Goal: Answer question/provide support: Share knowledge or assist other users

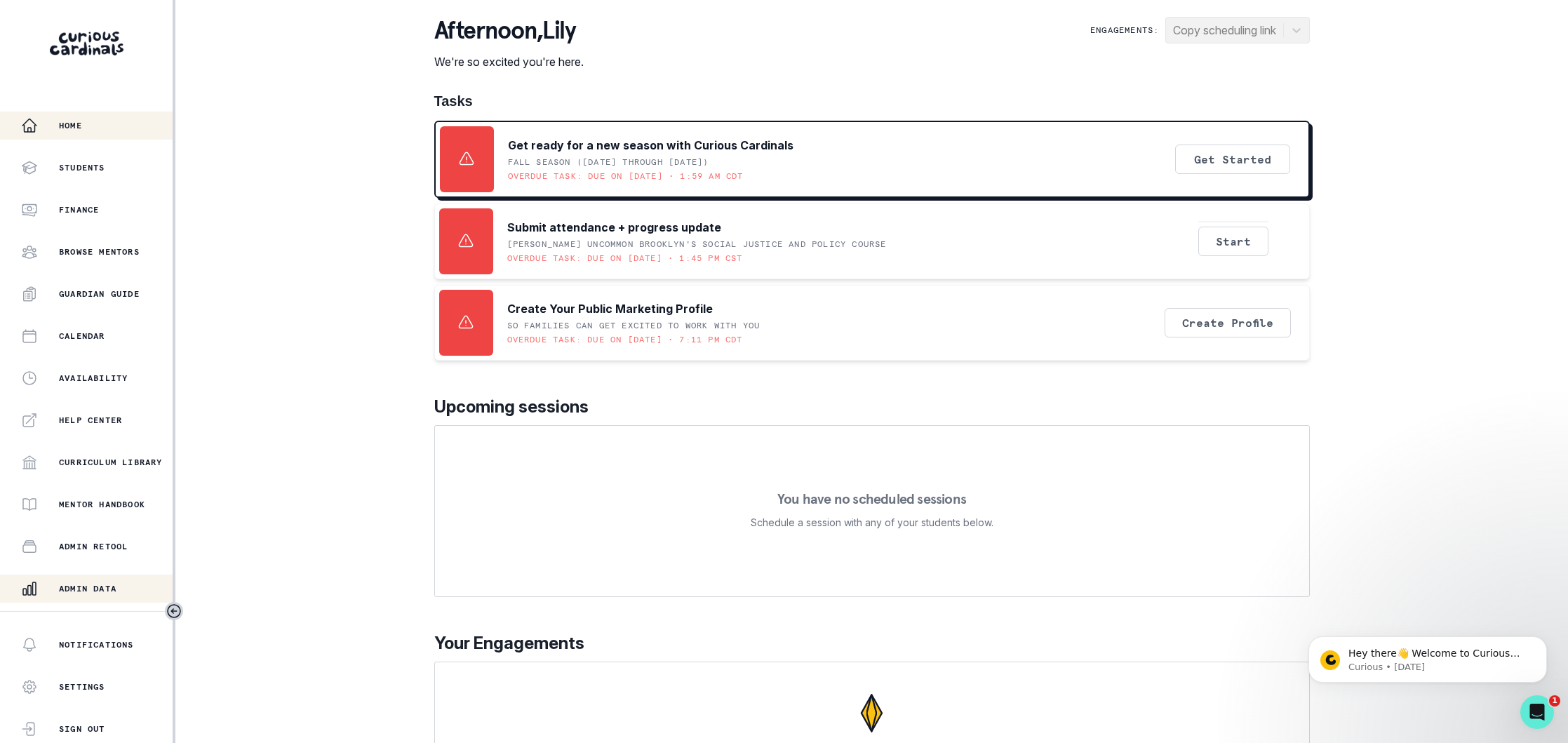
click at [99, 580] on div "Admin Data" at bounding box center [97, 588] width 152 height 17
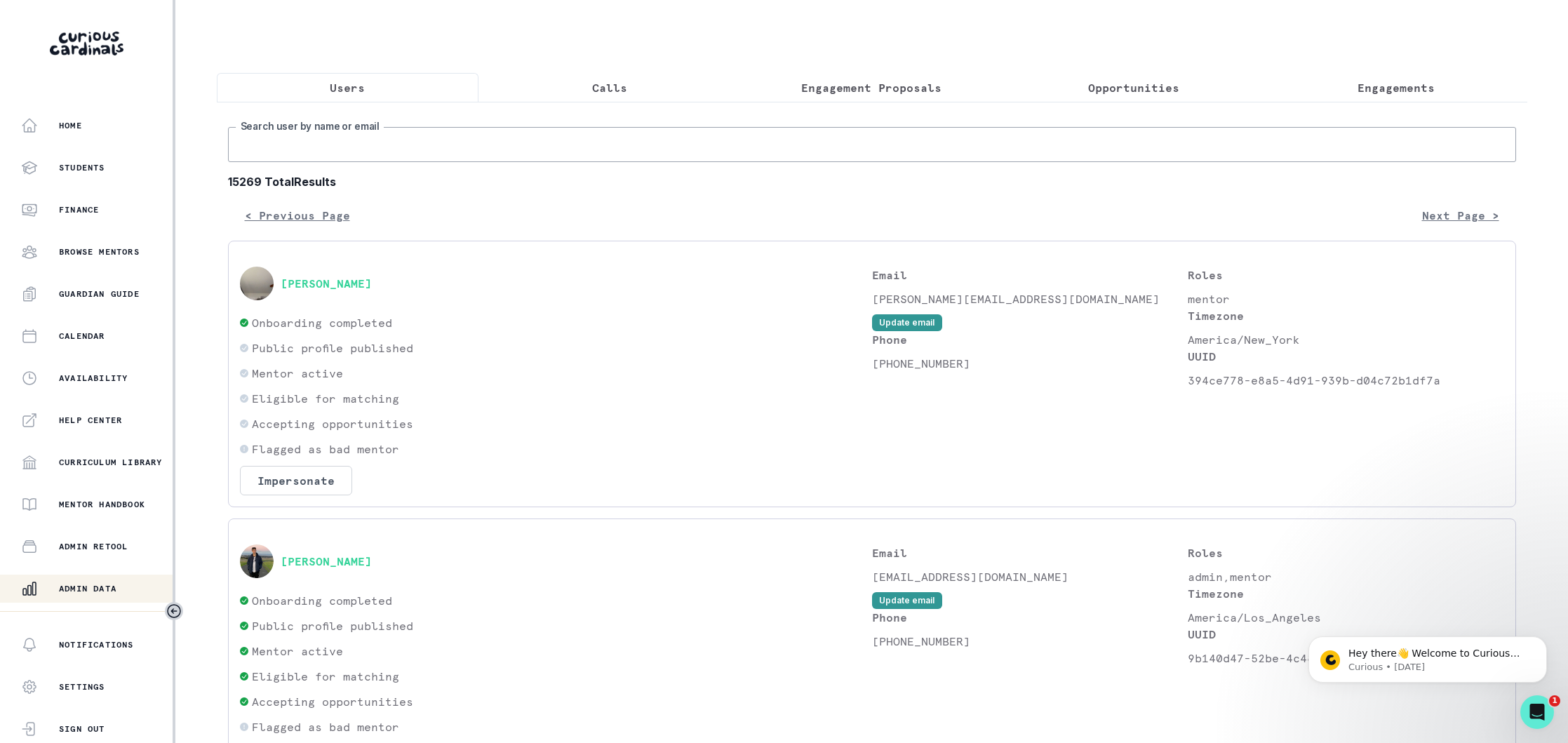
click at [459, 151] on input "Search user by name or email" at bounding box center [871, 144] width 1288 height 35
type input "j"
type input "addy"
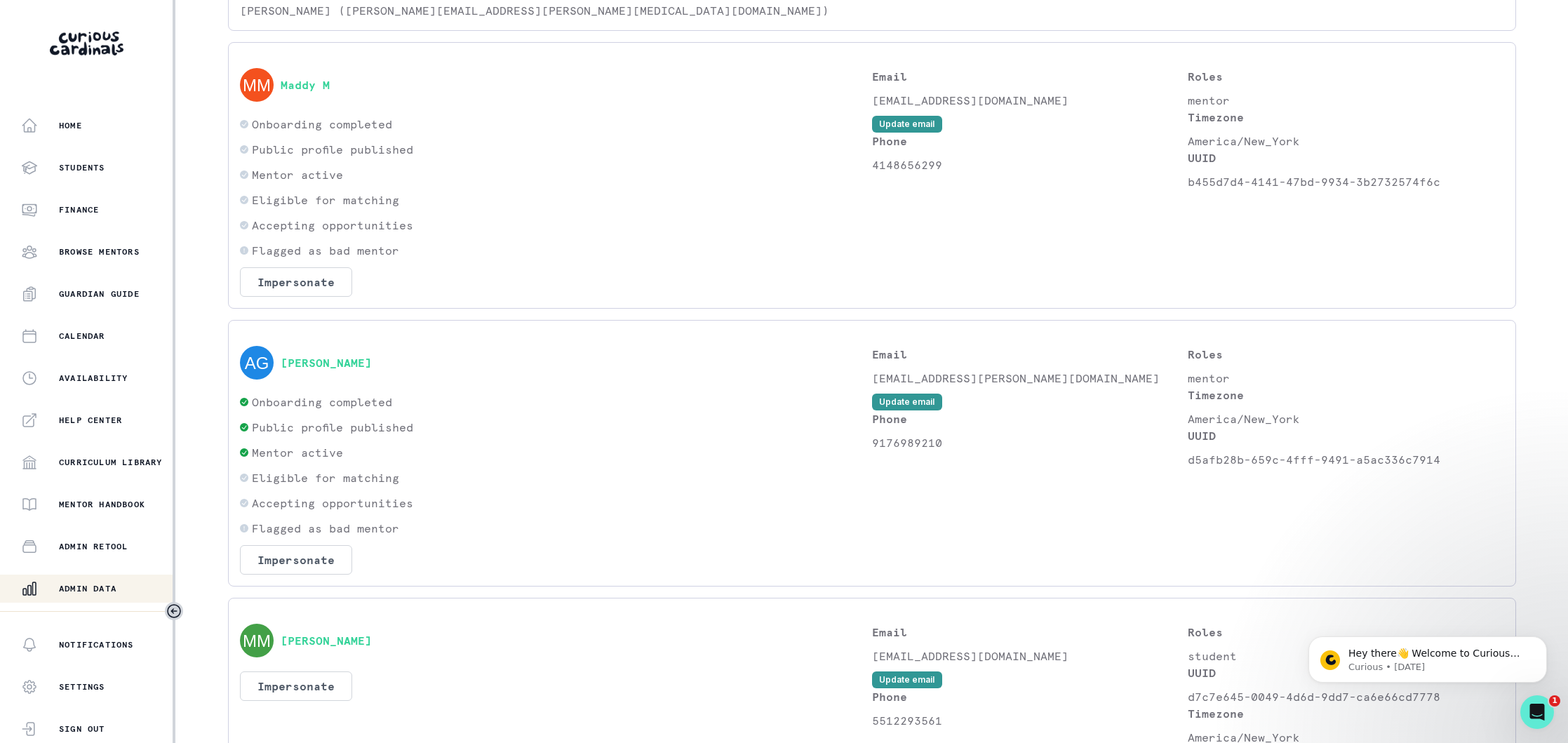
scroll to position [1326, 0]
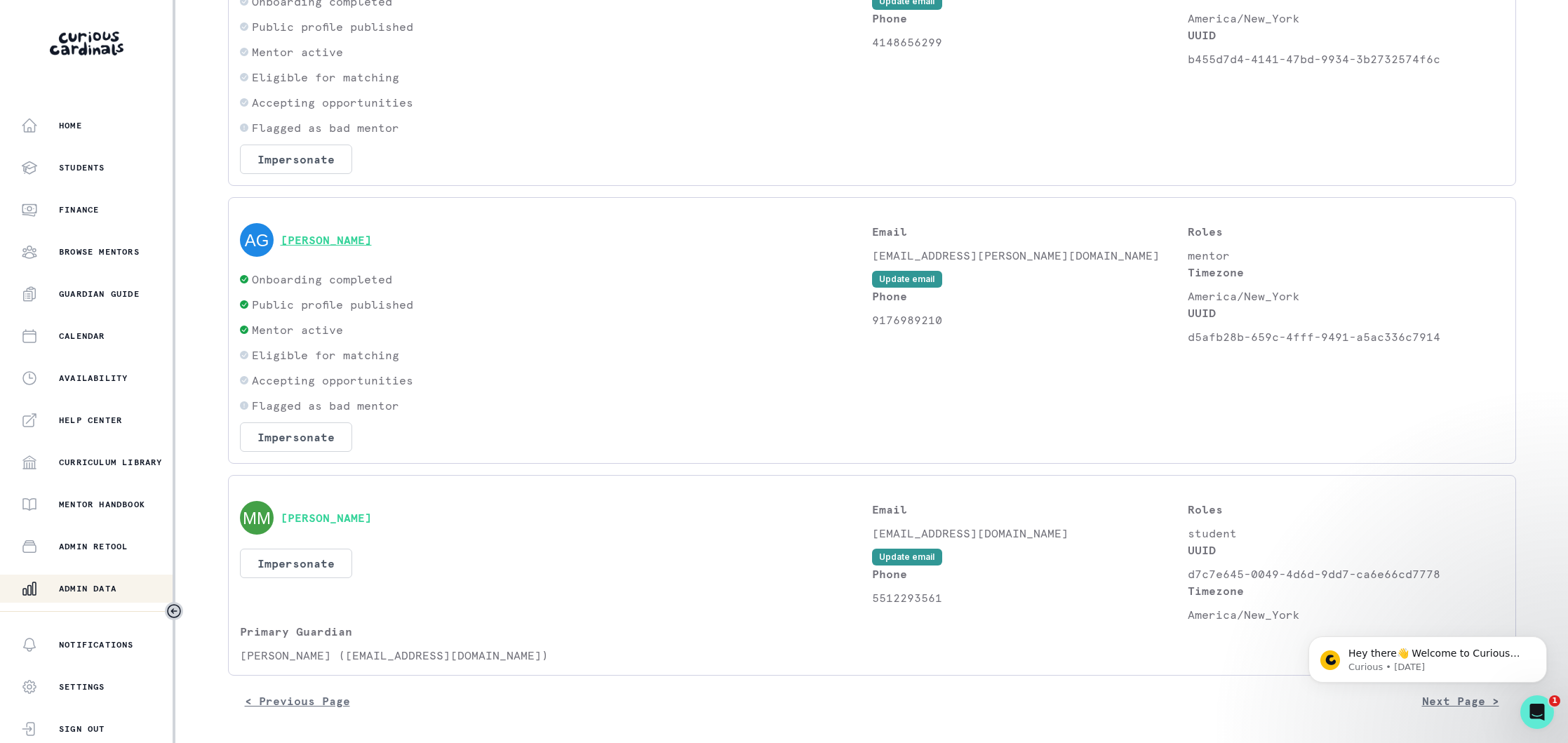
click at [337, 241] on button "[PERSON_NAME]" at bounding box center [325, 240] width 91 height 14
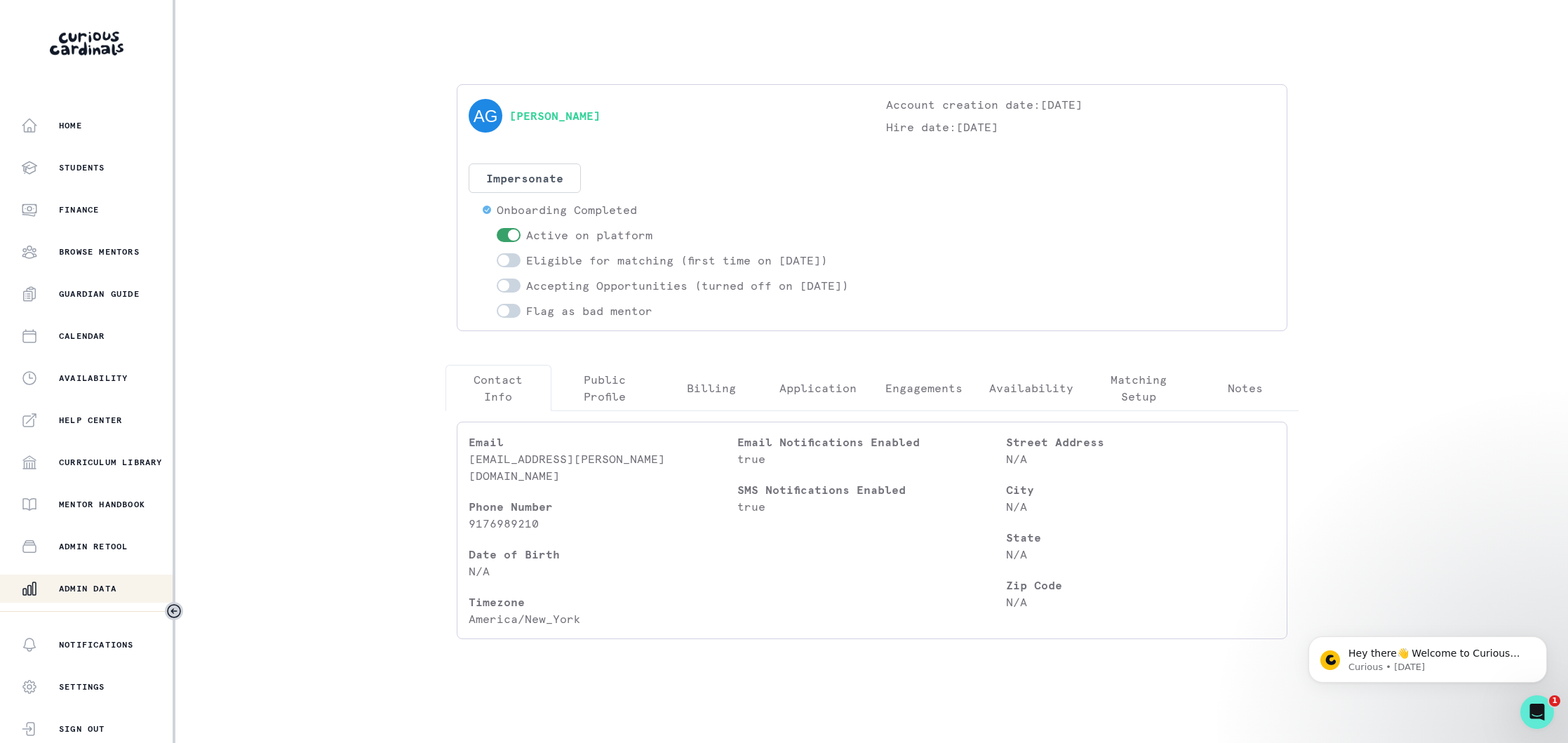
click at [929, 397] on p "Engagements" at bounding box center [923, 388] width 77 height 17
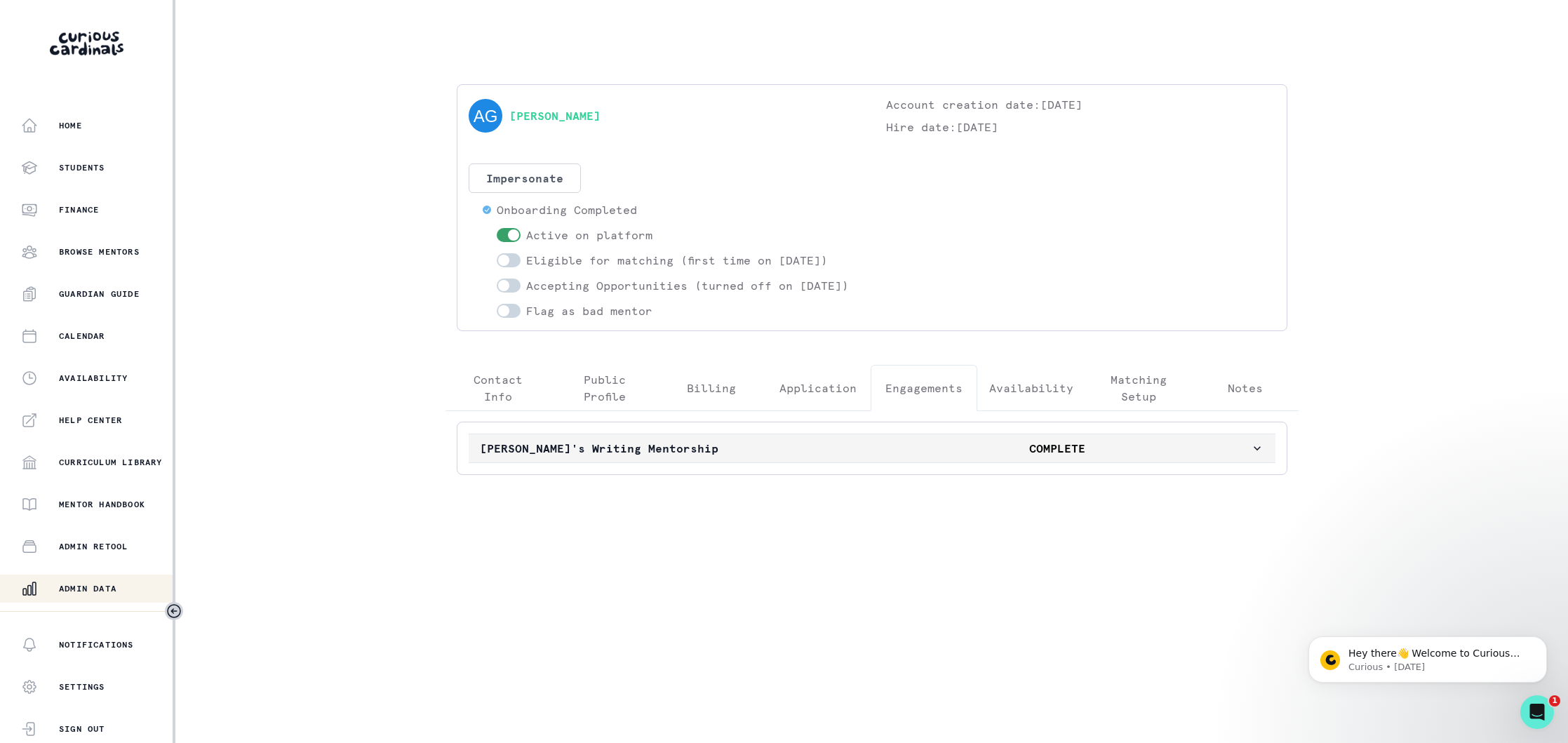
click at [759, 456] on p "[PERSON_NAME]'s Writing Mentorship" at bounding box center [672, 448] width 385 height 17
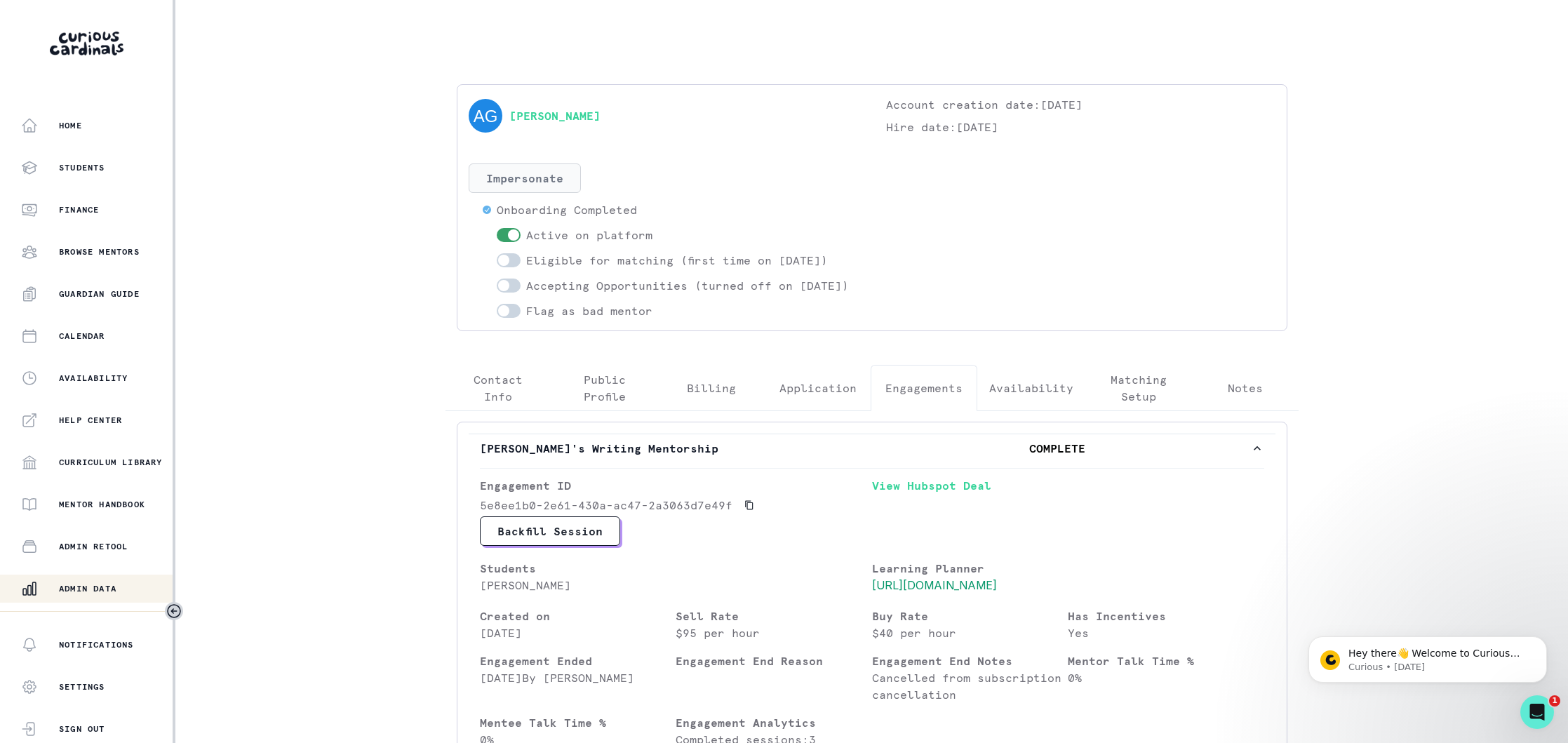
click at [528, 183] on button "Impersonate" at bounding box center [524, 178] width 112 height 30
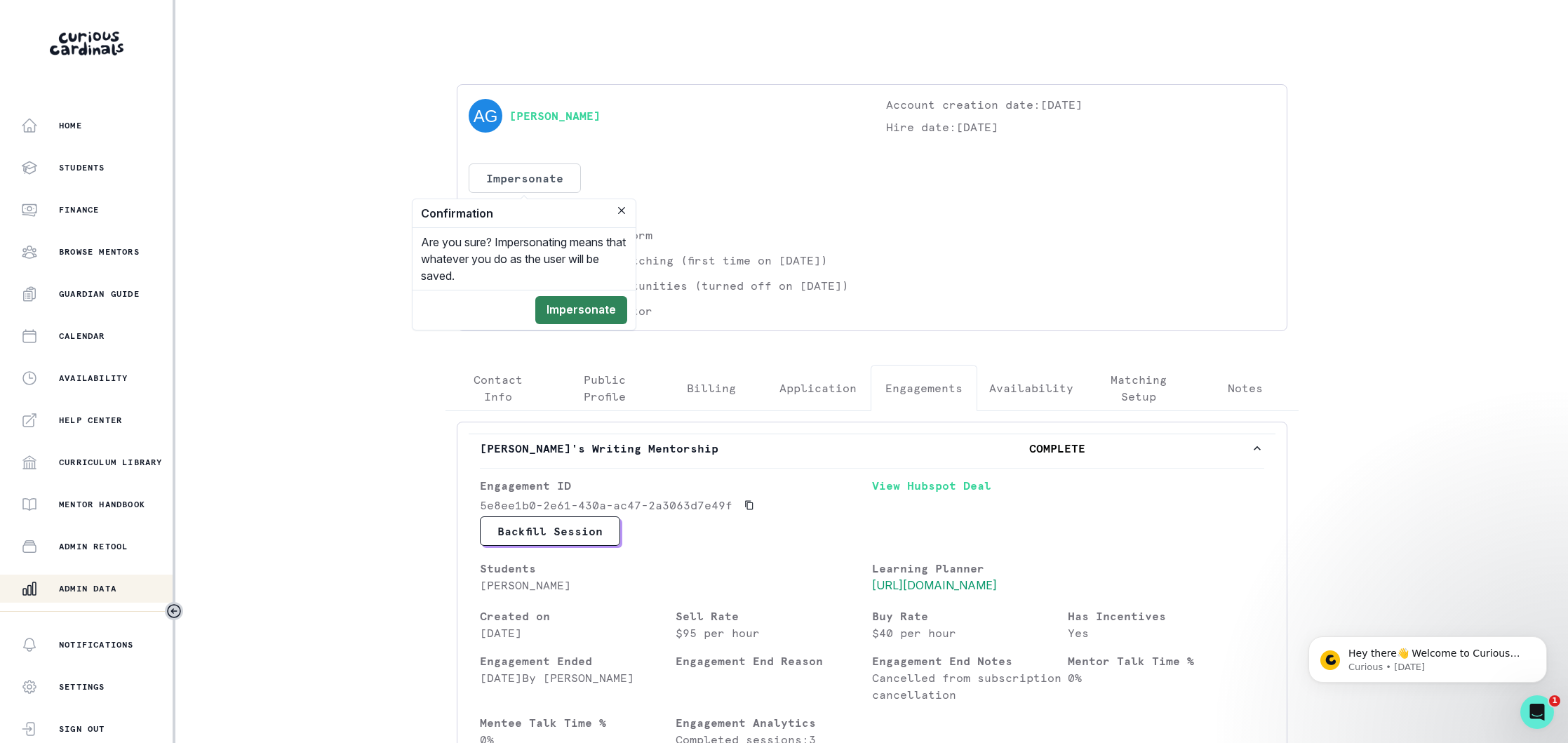
click at [596, 306] on button "Impersonate" at bounding box center [581, 310] width 92 height 28
